Goal: Complete application form

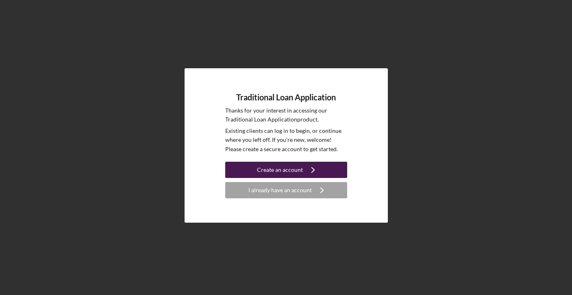
click at [284, 167] on div "Create an account" at bounding box center [280, 170] width 46 height 16
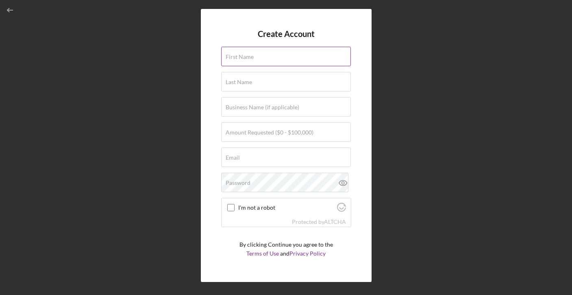
click at [252, 64] on input "First Name" at bounding box center [286, 57] width 130 height 20
type input "[PERSON_NAME]"
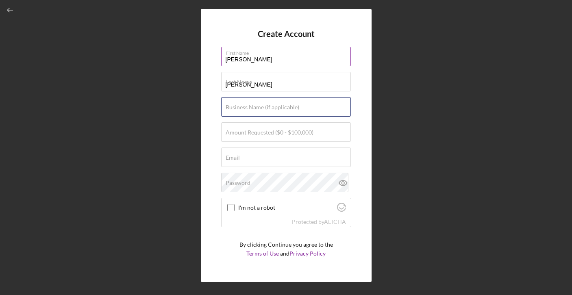
type input "Hour Rose LLC"
type input "[EMAIL_ADDRESS][DOMAIN_NAME]"
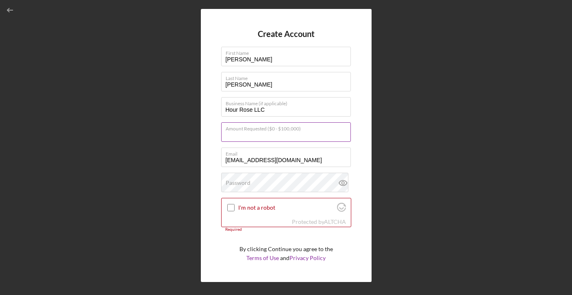
click at [242, 137] on input "Amount Requested ($0 - $100,000)" at bounding box center [286, 132] width 130 height 20
type input "$30,000"
click at [144, 182] on div "Create Account First Name [PERSON_NAME] Last Name [PERSON_NAME] Business Name (…" at bounding box center [286, 145] width 564 height 291
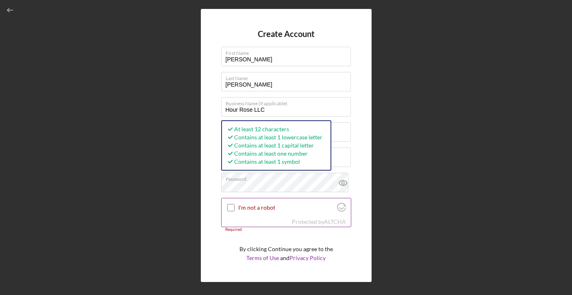
click at [228, 209] on input "I'm not a robot" at bounding box center [230, 207] width 7 height 7
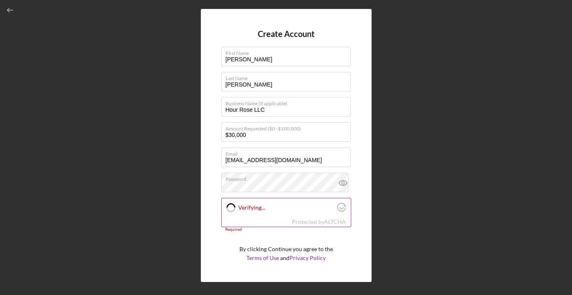
checkbox input "true"
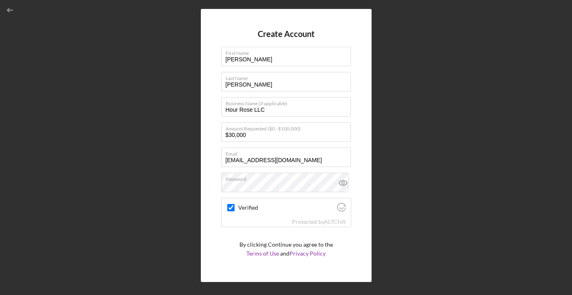
scroll to position [20, 0]
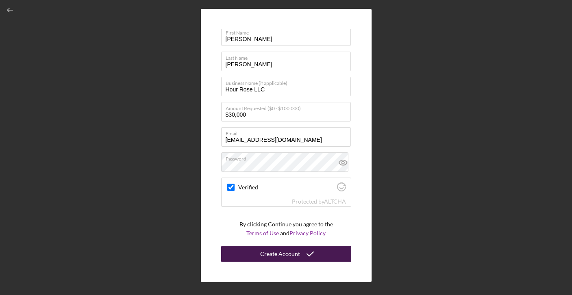
click at [286, 252] on div "Create Account" at bounding box center [280, 254] width 40 height 16
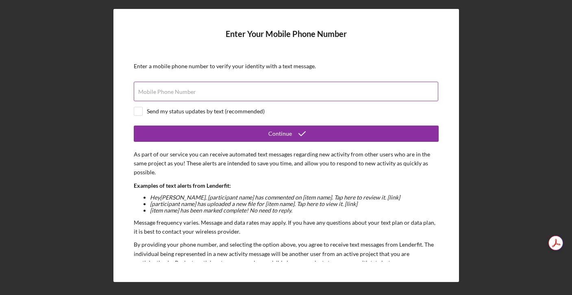
click at [211, 96] on input "Mobile Phone Number" at bounding box center [286, 92] width 305 height 20
type input "[PHONE_NUMBER]"
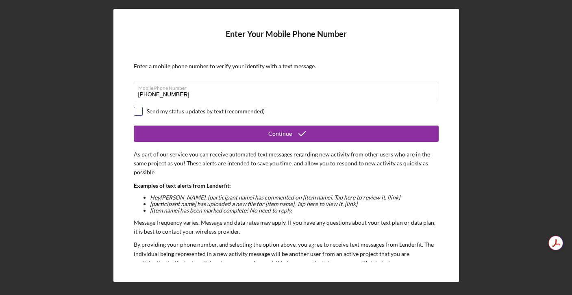
click at [138, 109] on input "checkbox" at bounding box center [138, 111] width 8 height 8
checkbox input "true"
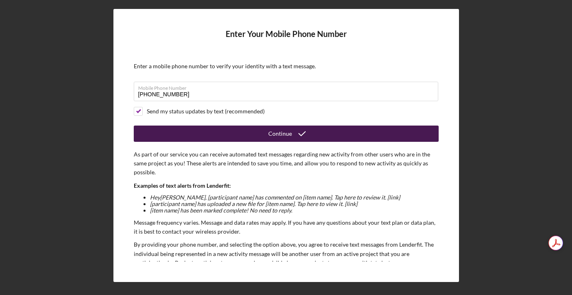
click at [293, 133] on icon "submit" at bounding box center [302, 134] width 20 height 20
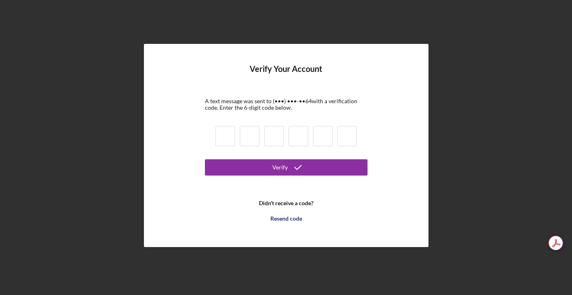
click at [228, 140] on input at bounding box center [226, 136] width 20 height 20
type input "0"
type input "9"
type input "2"
type input "7"
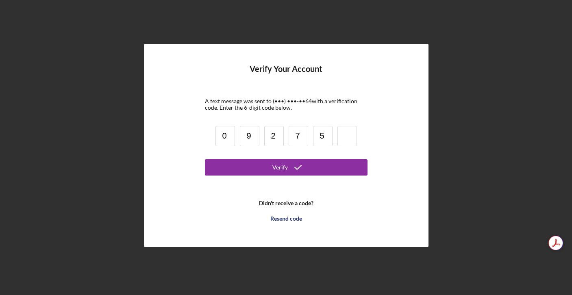
type input "5"
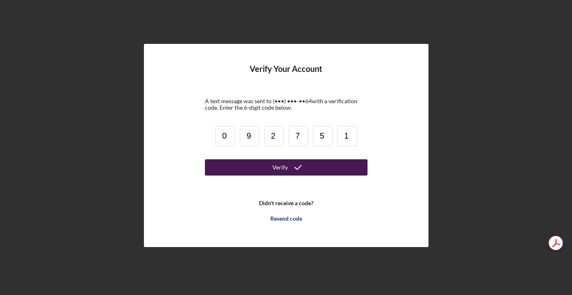
type input "1"
click at [279, 161] on div "Verify" at bounding box center [280, 167] width 15 height 16
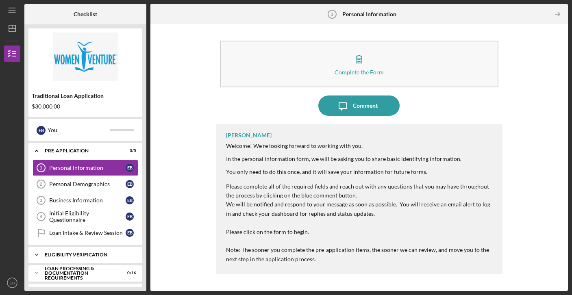
click at [114, 252] on div "Icon/Expander Eligibility Verification 0 / 1" at bounding box center [85, 255] width 114 height 16
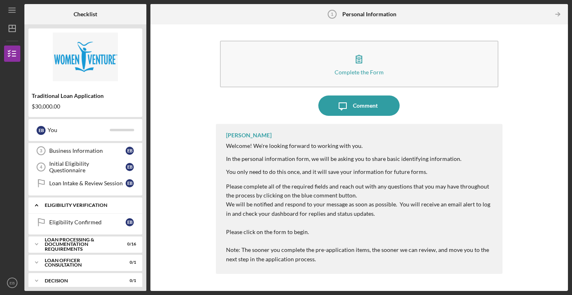
scroll to position [56, 0]
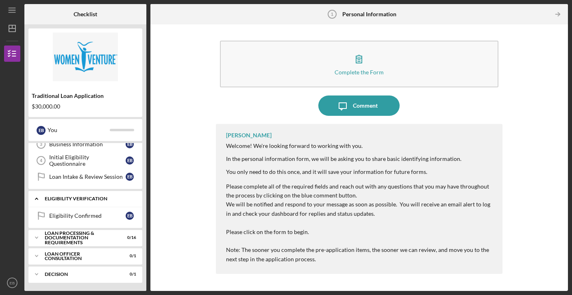
click at [111, 203] on div "Icon/Expander Eligibility Verification 0 / 1" at bounding box center [85, 199] width 114 height 17
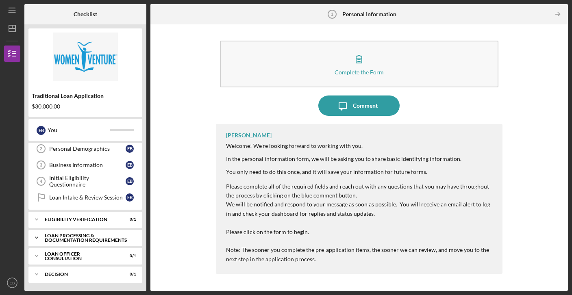
click at [103, 238] on div "Loan Processing & Documentation Requirements" at bounding box center [88, 237] width 87 height 9
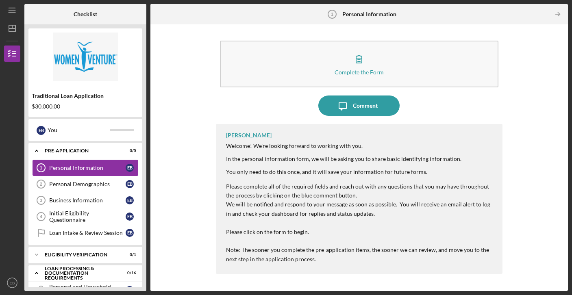
scroll to position [0, 0]
